Goal: Transaction & Acquisition: Book appointment/travel/reservation

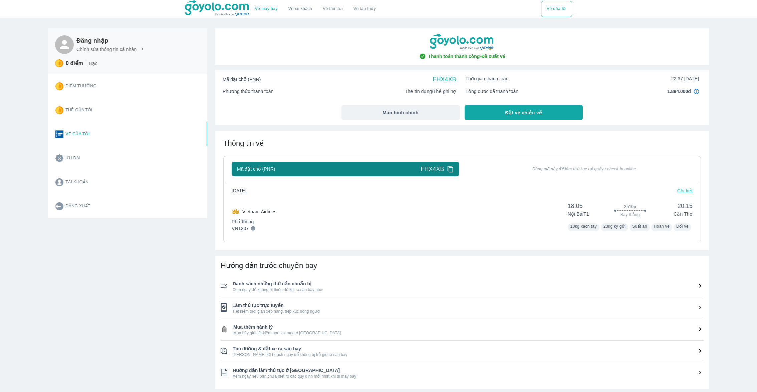
click at [347, 223] on div "Vietnam Airlines Phổ thông VN1207 18:05 Nội Bài T1 2h10p Bay thẳng 20:15 Cần Th…" at bounding box center [462, 216] width 461 height 32
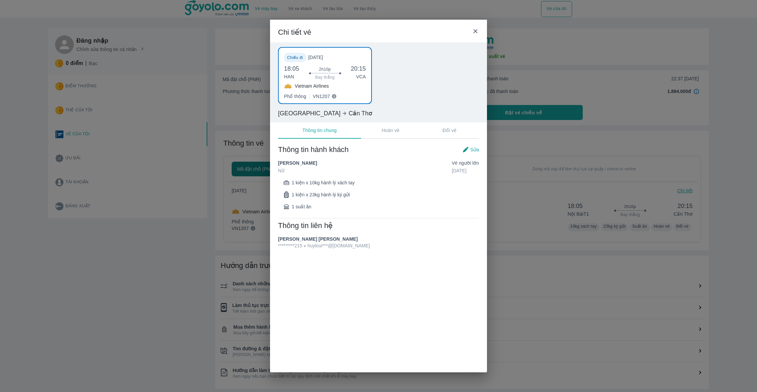
drag, startPoint x: 299, startPoint y: 163, endPoint x: 325, endPoint y: 163, distance: 26.0
click at [325, 163] on div "[PERSON_NAME] HANG Nữ Vé Người lớn [DATE]" at bounding box center [378, 167] width 201 height 15
copy span "THI HANG"
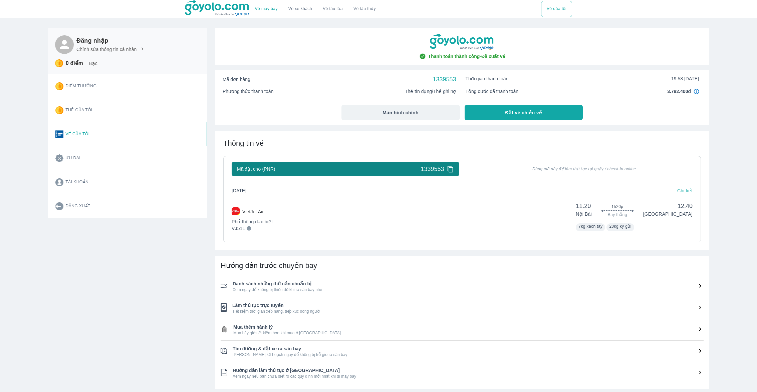
click at [359, 212] on div "VietJet Air Phổ thông đặc biệt VJ511 11:20 Nội Bài 1h20p Bay thẳng 12:40 Đà Nẵn…" at bounding box center [462, 216] width 461 height 32
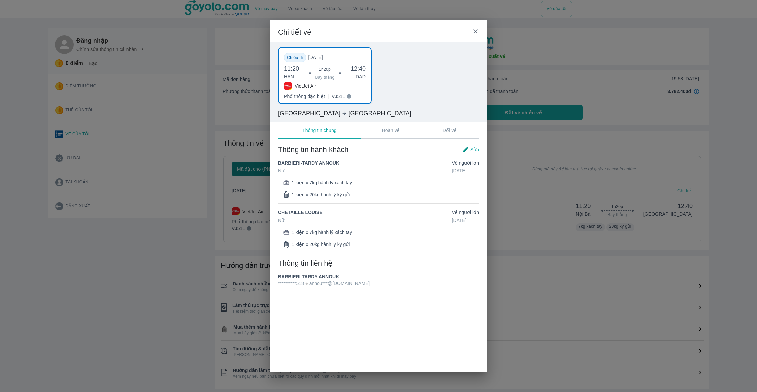
click at [287, 277] on span "BARBIERI TARDY ANNOUK" at bounding box center [308, 276] width 61 height 5
drag, startPoint x: 342, startPoint y: 275, endPoint x: 270, endPoint y: 275, distance: 71.7
click at [270, 275] on div "**********" at bounding box center [378, 216] width 217 height 158
copy span "BARBIERI TARDY ANNOUK"
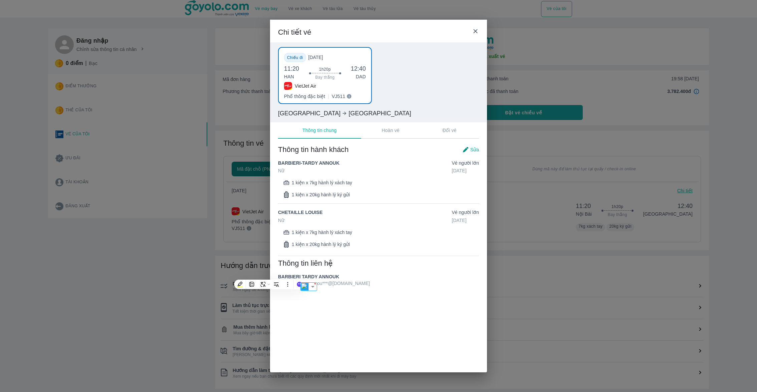
click at [326, 157] on div "Thông tin hành khách Sửa BARBIERI-TARDY ANNOUK Nữ Vé Người lớn 17/05/2005 1 kiệ…" at bounding box center [378, 196] width 201 height 103
click at [326, 158] on div "Thông tin hành khách Sửa BARBIERI-TARDY ANNOUK Nữ Vé Người lớn 17/05/2005 1 kiệ…" at bounding box center [378, 196] width 201 height 103
click at [326, 160] on span "BARBIERI-TARDY ANNOUK" at bounding box center [308, 163] width 61 height 7
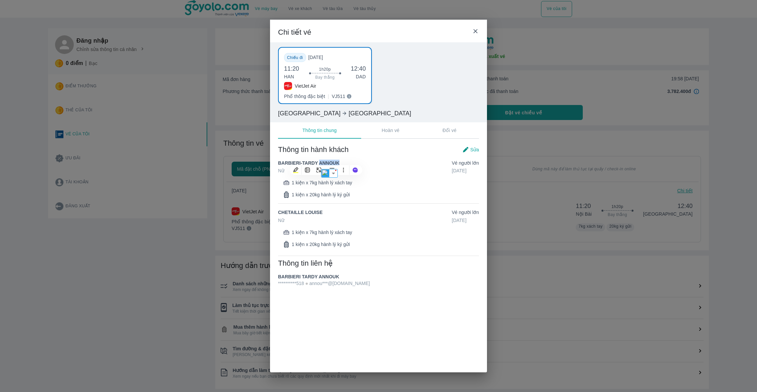
copy span "ANNOUK"
click at [313, 160] on span "BARBIERI-TARDY ANNOUK" at bounding box center [308, 163] width 61 height 7
drag, startPoint x: 316, startPoint y: 162, endPoint x: 278, endPoint y: 164, distance: 38.4
click at [278, 164] on span "BARBIERI-TARDY ANNOUK" at bounding box center [308, 163] width 61 height 7
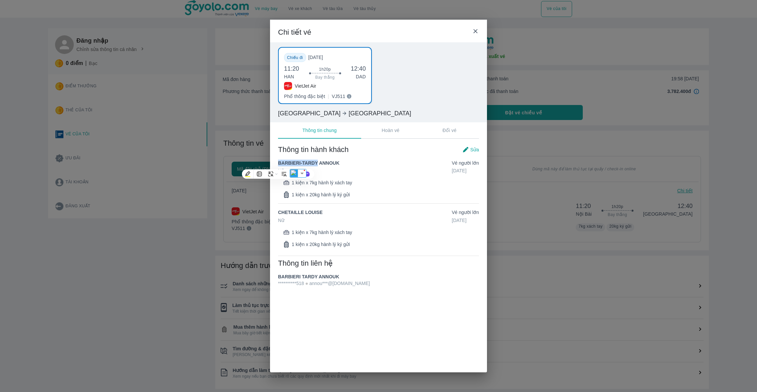
copy span "BARBIERI-TARDY"
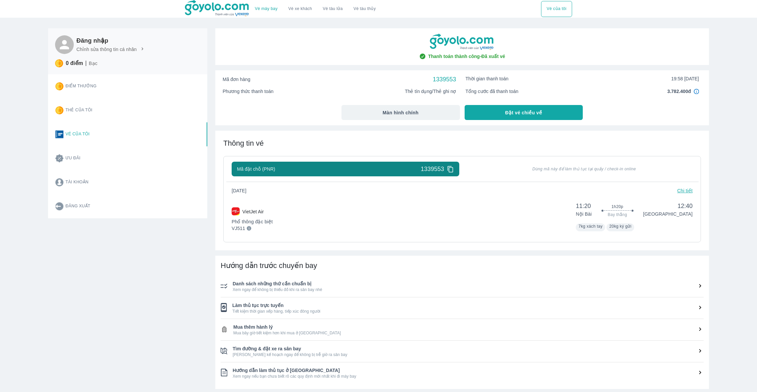
click at [374, 228] on div "VietJet Air Phổ thông đặc biệt VJ511 11:20 Nội Bài 1h20p Bay thẳng 12:40 Đà Nẵn…" at bounding box center [462, 216] width 461 height 32
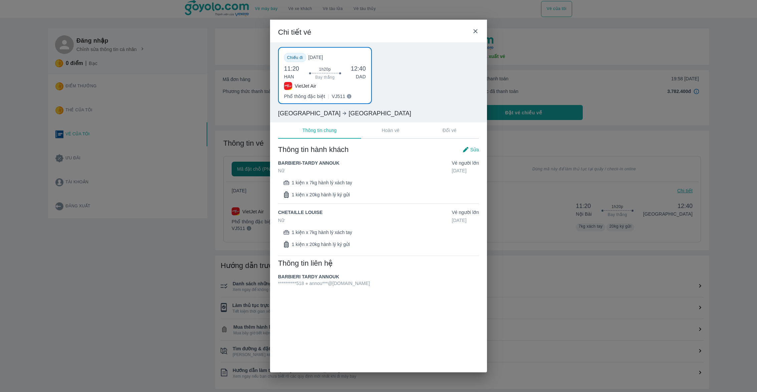
click at [550, 183] on div "**********" at bounding box center [378, 196] width 757 height 392
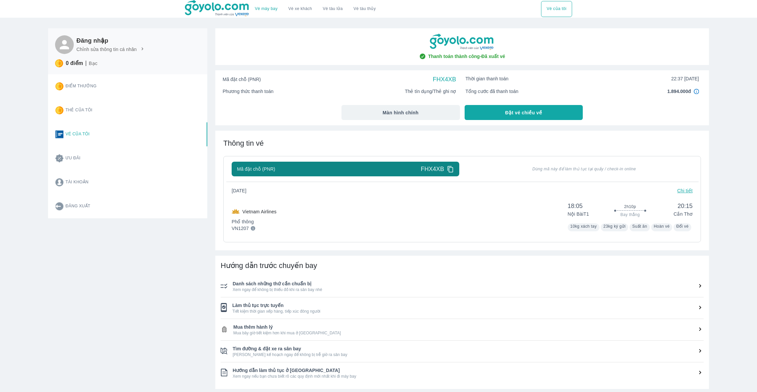
click at [375, 227] on div "Vietnam Airlines Phổ thông VN1207 18:05 Nội Bài T1 2h10p Bay thẳng 20:15 Cần Th…" at bounding box center [462, 216] width 461 height 32
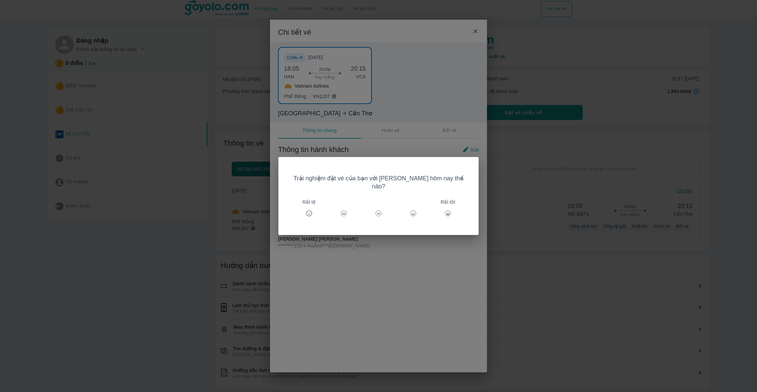
click at [369, 139] on div "Trải nghiệm đặt vé của bạn với [PERSON_NAME] hôm nay thế nào? Rất tệ Rất tốt" at bounding box center [378, 196] width 757 height 392
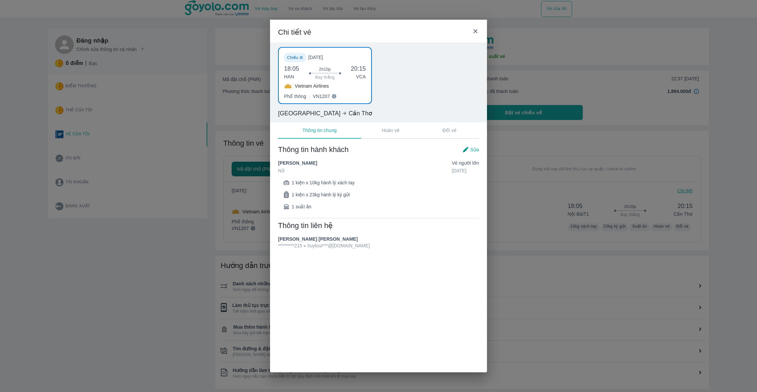
drag, startPoint x: 323, startPoint y: 163, endPoint x: 299, endPoint y: 164, distance: 23.7
click at [299, 164] on div "[PERSON_NAME] HANG Nữ Vé Người lớn [DATE]" at bounding box center [378, 167] width 201 height 15
copy span "THI HANG"
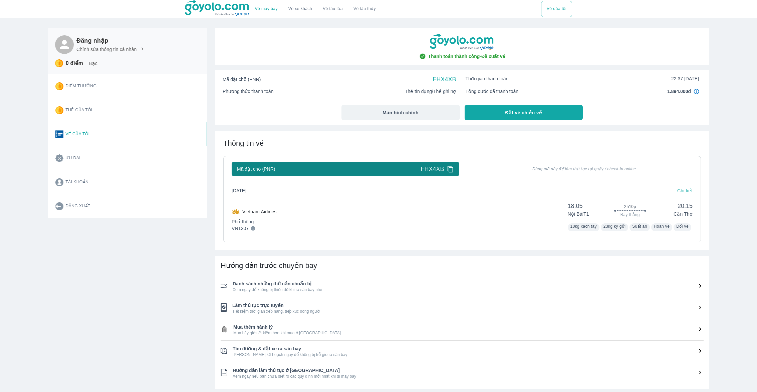
click at [401, 21] on div "Thanh toán thành công - Đã xuất vé Mã đặt chỗ (PNR) FHX4XB Thời gian thanh toán…" at bounding box center [457, 234] width 501 height 429
